Goal: Check status: Check status

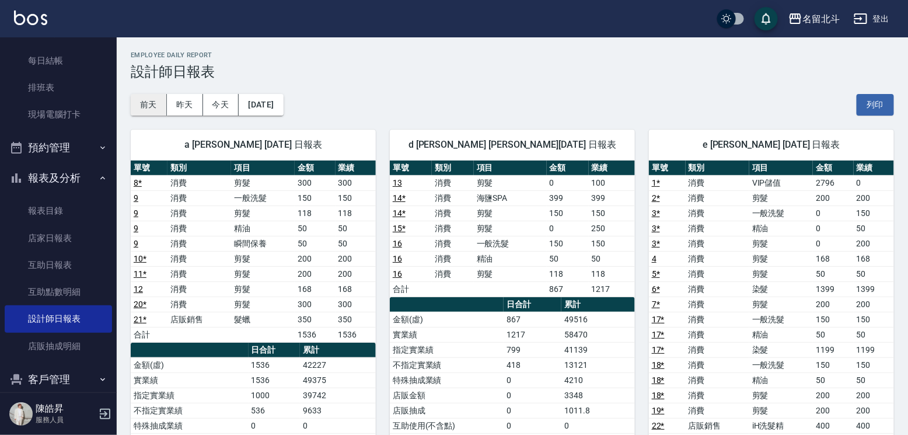
click at [156, 114] on div "名留北斗 [DATE] 設計師日報表 列印時間： [DATE][PHONE_NUMBER]:31 Employee Daily Report 設計師日報表 […" at bounding box center [512, 378] width 791 height 682
click at [156, 110] on button "前天" at bounding box center [149, 105] width 36 height 22
click at [145, 108] on button "前天" at bounding box center [149, 105] width 36 height 22
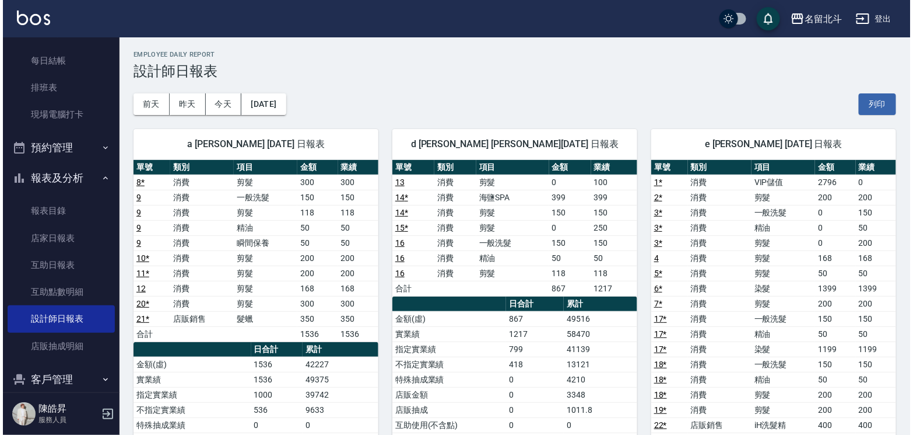
scroll to position [58, 0]
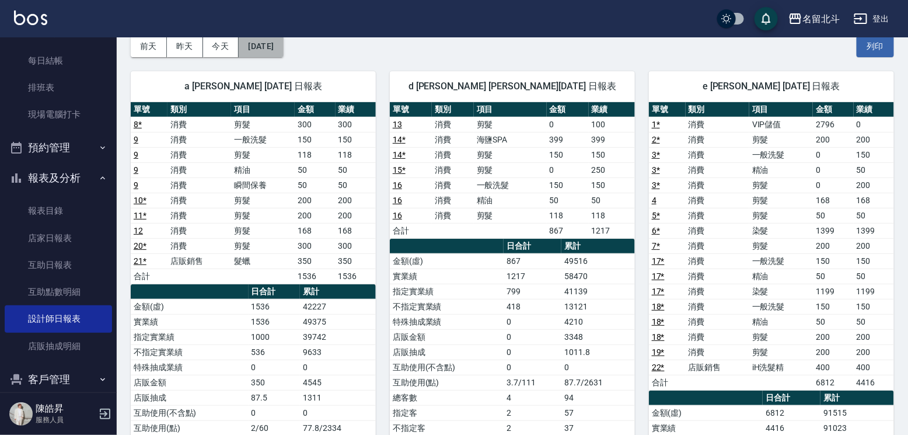
click at [278, 48] on button "[DATE]" at bounding box center [261, 47] width 44 height 22
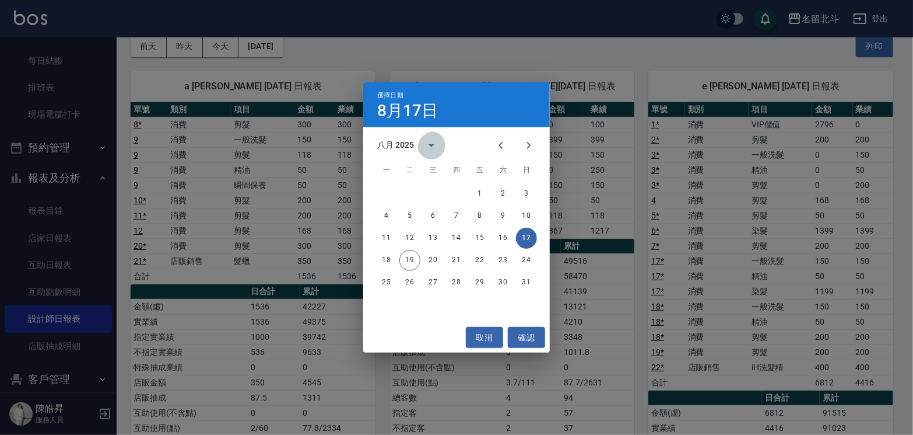
click at [435, 145] on icon "calendar view is open, switch to year view" at bounding box center [432, 145] width 6 height 3
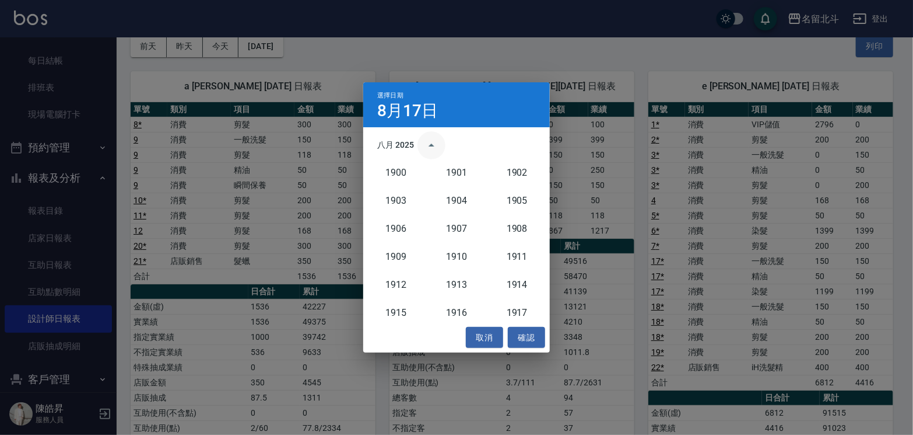
scroll to position [1079, 0]
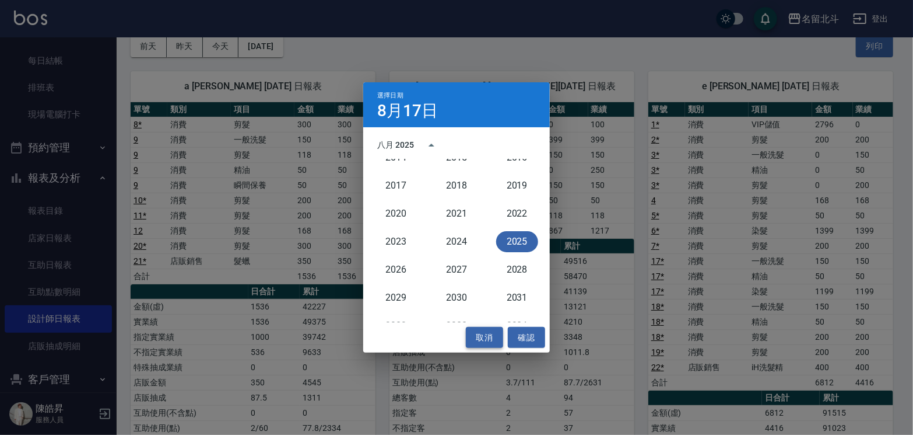
click at [492, 345] on button "取消" at bounding box center [484, 338] width 37 height 22
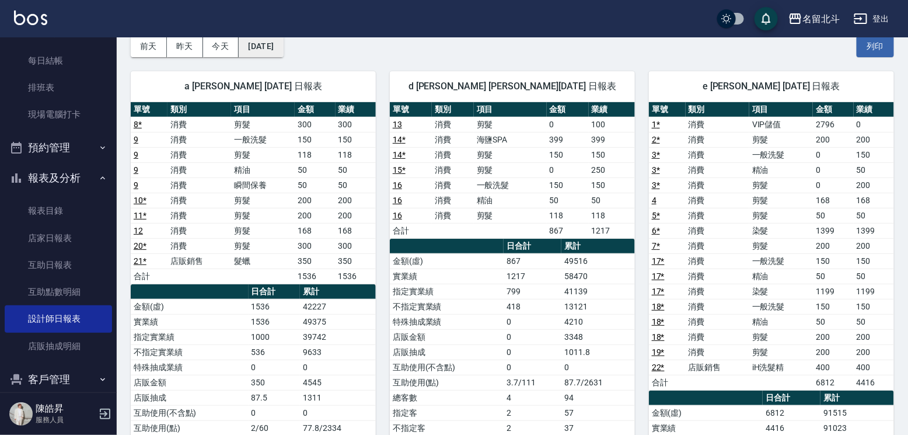
click at [283, 49] on button "[DATE]" at bounding box center [261, 47] width 44 height 22
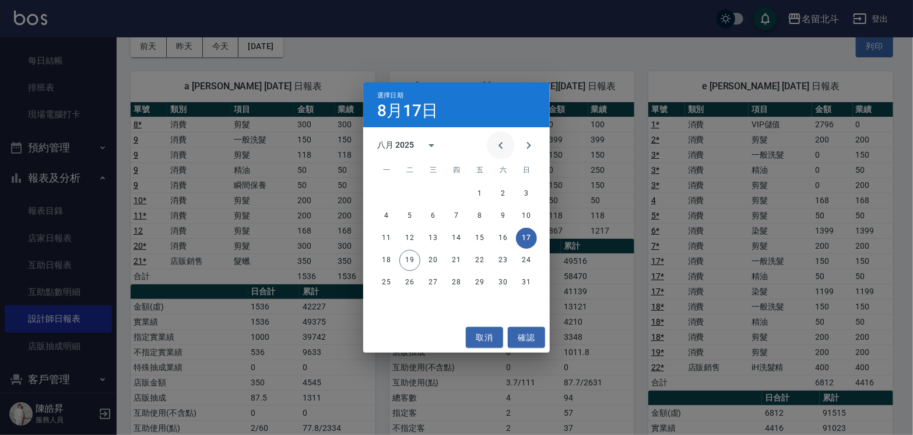
click at [494, 147] on icon "Previous month" at bounding box center [501, 145] width 14 height 14
click at [451, 281] on button "31" at bounding box center [456, 282] width 21 height 21
